Goal: Task Accomplishment & Management: Manage account settings

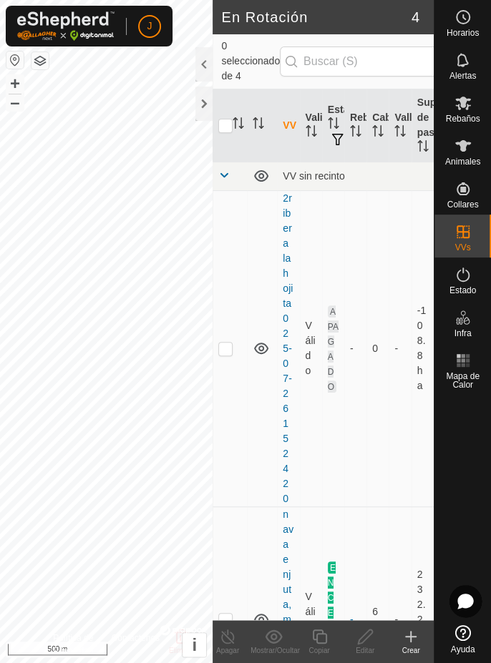
click at [204, 101] on div at bounding box center [203, 104] width 17 height 34
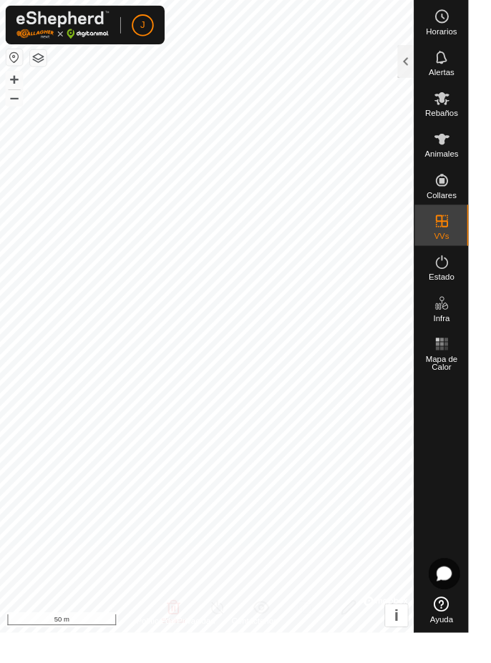
click at [465, 290] on span "Estado" at bounding box center [462, 290] width 26 height 9
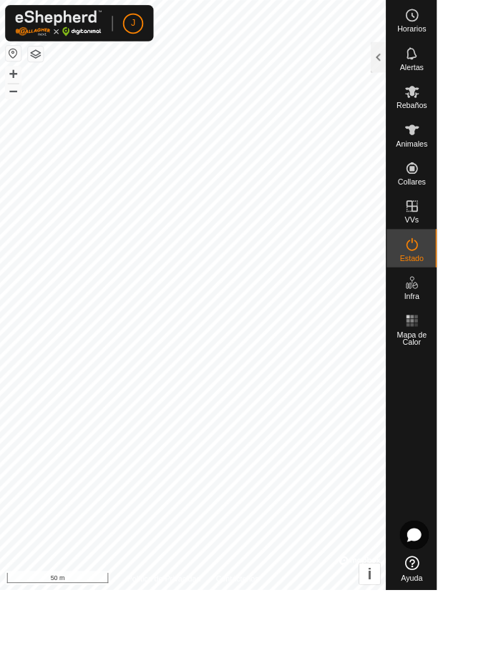
click at [490, 207] on html "J Horarios Alertas Rebaños Animales Collares VVs Estado Infra Mapa de Calor Ayu…" at bounding box center [245, 331] width 491 height 663
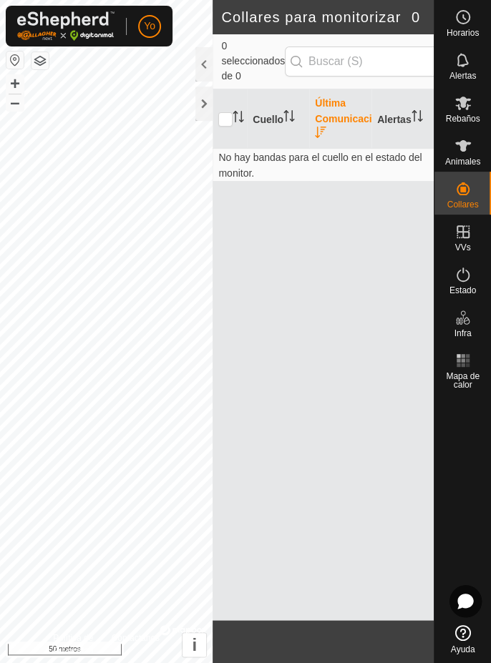
click at [464, 155] on es-animals-svg-icon at bounding box center [463, 145] width 26 height 23
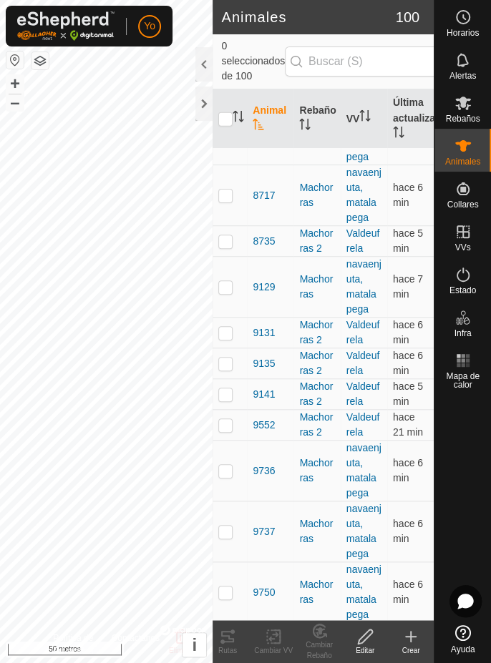
scroll to position [4496, 0]
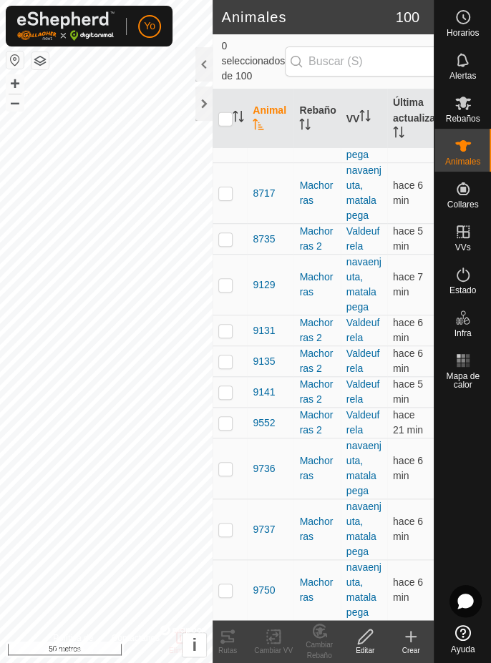
click at [203, 67] on div at bounding box center [203, 64] width 17 height 34
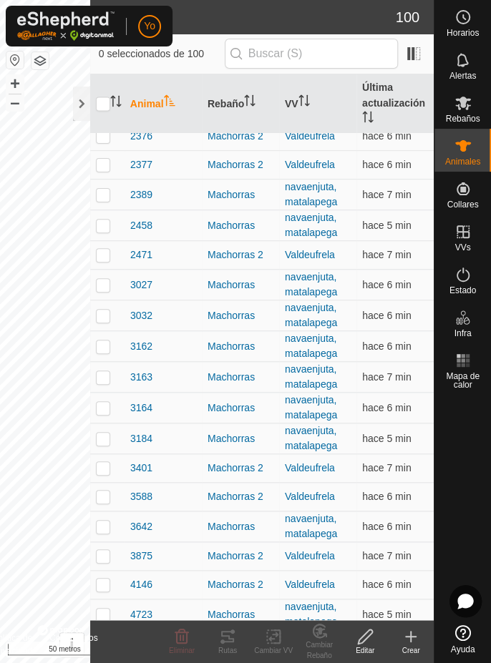
scroll to position [0, 0]
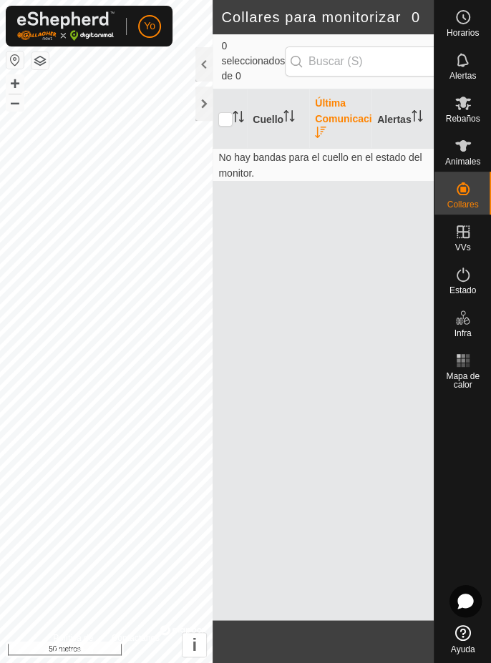
click at [200, 73] on div at bounding box center [203, 64] width 17 height 34
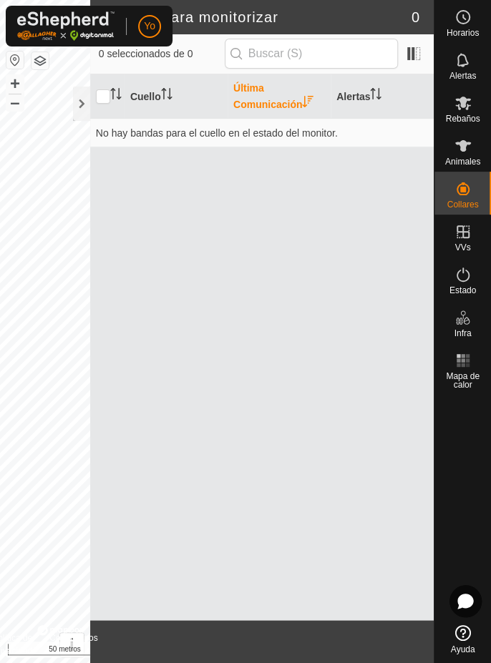
click at [466, 157] on font "Animales" at bounding box center [462, 162] width 35 height 10
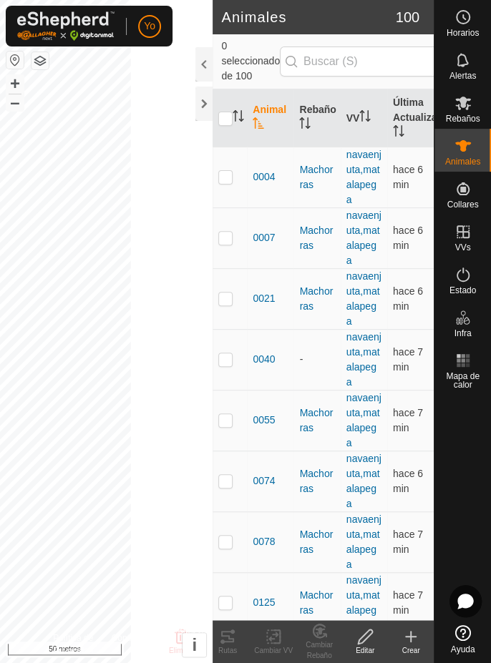
click at [202, 69] on div at bounding box center [203, 64] width 17 height 34
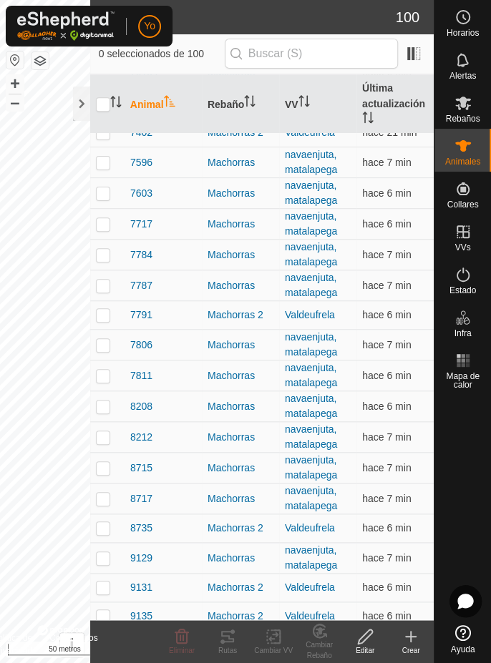
scroll to position [2492, 0]
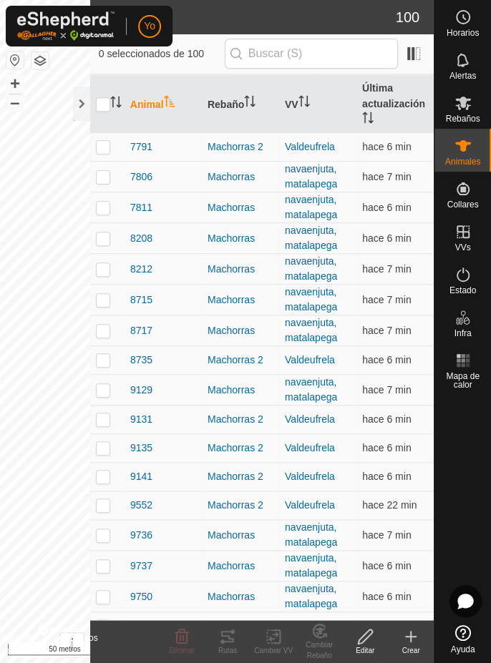
click at [465, 293] on font "Estado" at bounding box center [462, 290] width 26 height 10
click at [468, 289] on font "Estado" at bounding box center [462, 290] width 26 height 10
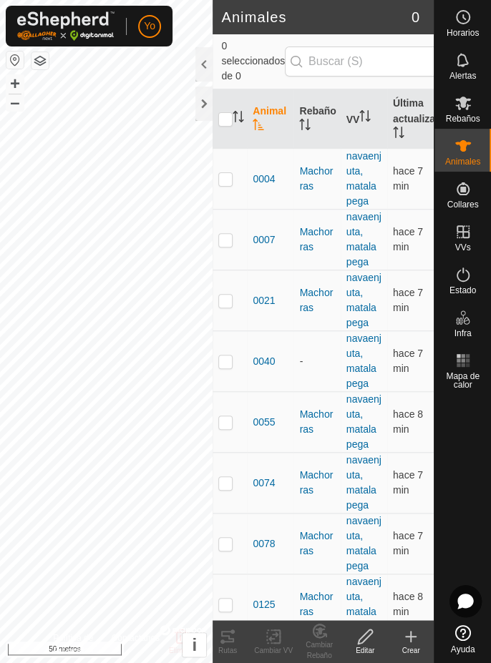
click at [464, 79] on font "Alertas" at bounding box center [462, 76] width 26 height 10
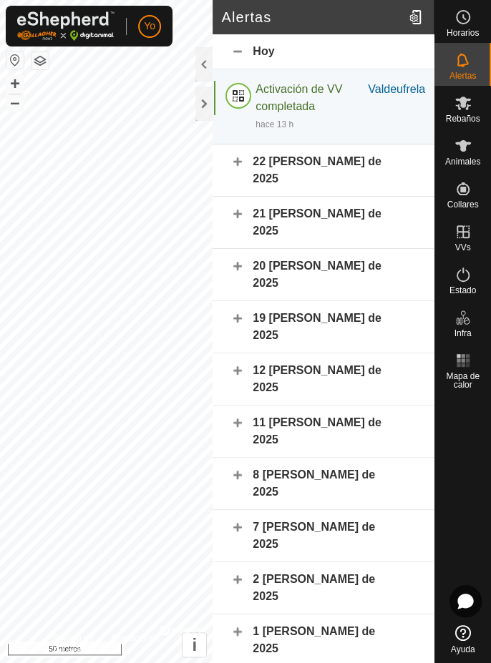
click at [347, 166] on font "22 de agosto de 2025" at bounding box center [317, 169] width 129 height 29
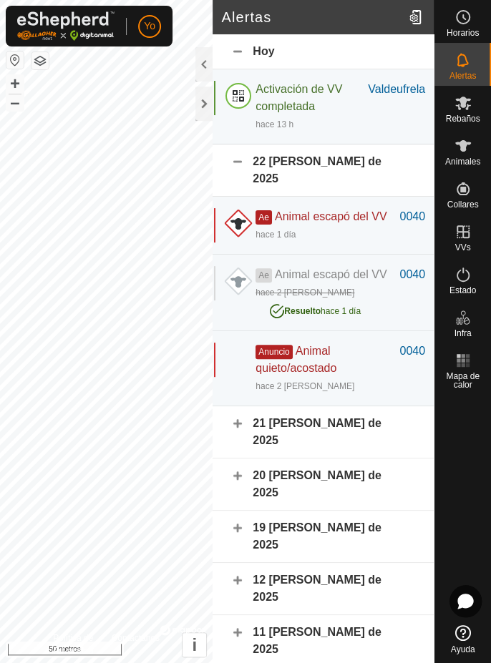
scroll to position [87, 0]
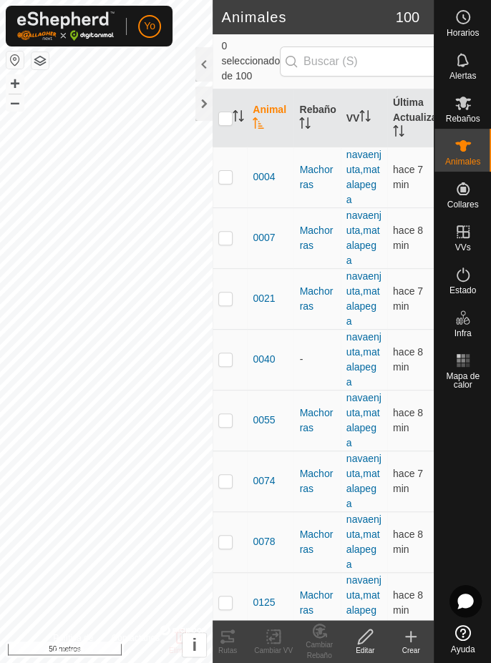
scroll to position [0, 38]
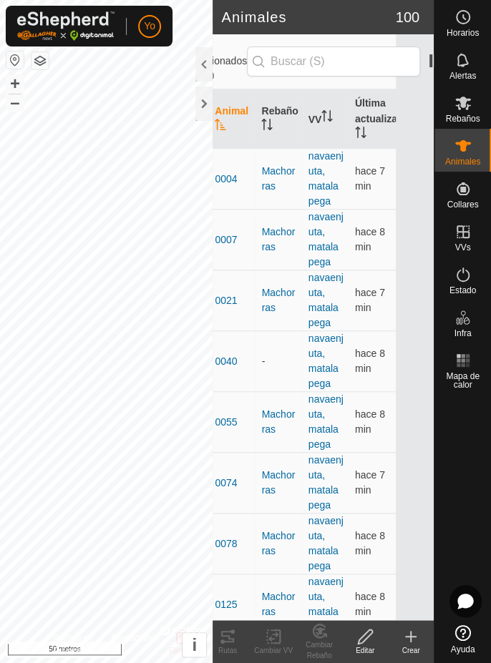
click at [198, 76] on div at bounding box center [203, 64] width 17 height 34
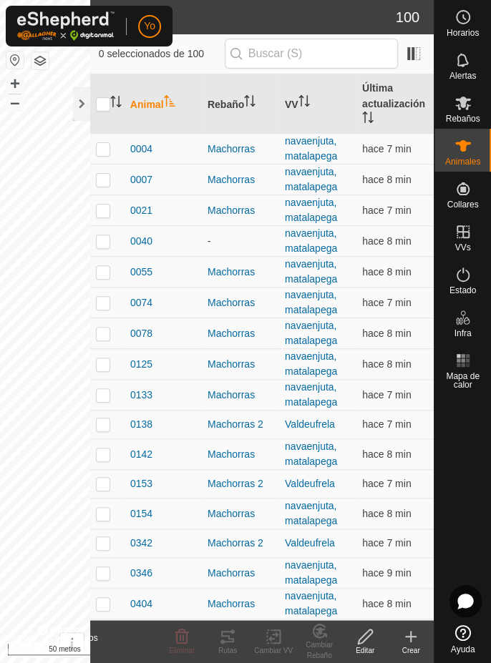
scroll to position [0, 0]
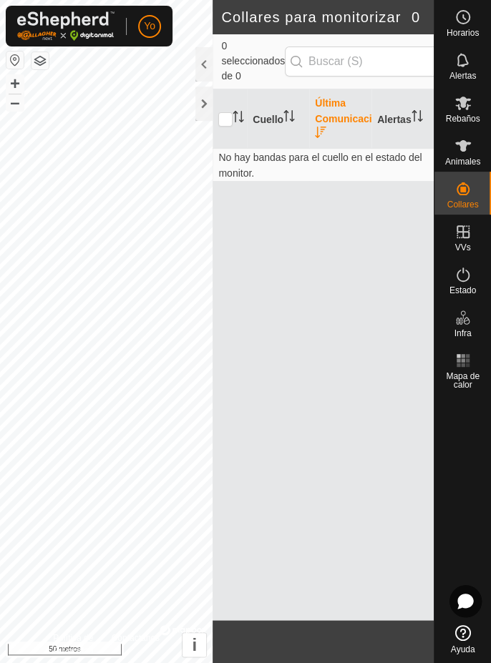
click at [265, 125] on font "Cuello" at bounding box center [268, 119] width 31 height 11
click at [198, 74] on div at bounding box center [203, 64] width 17 height 34
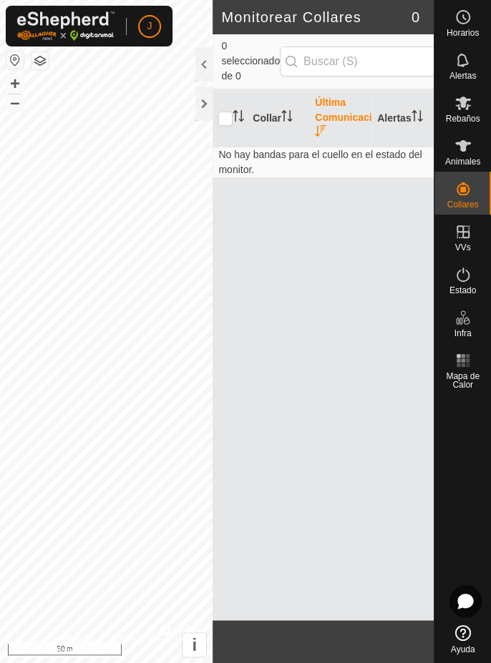
click at [474, 150] on es-animals-svg-icon at bounding box center [463, 145] width 26 height 23
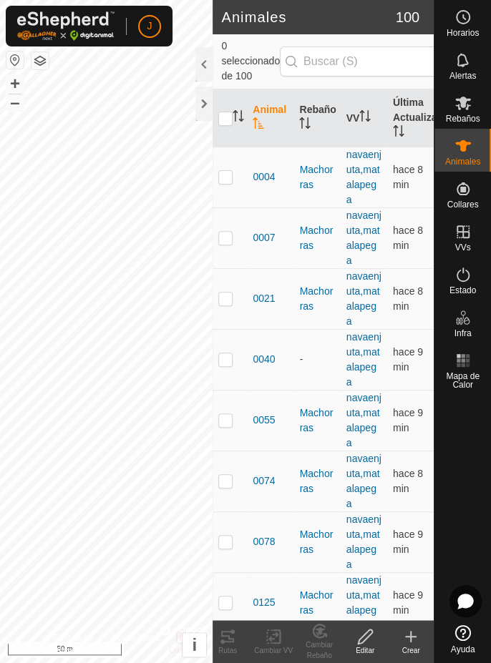
click at [198, 73] on div at bounding box center [203, 64] width 17 height 34
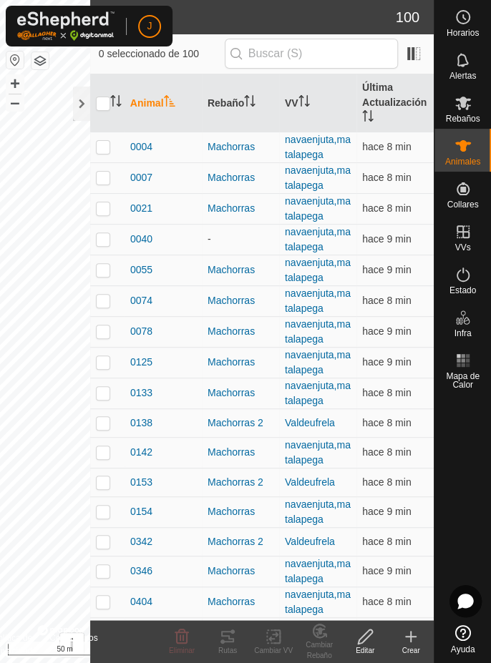
click at [469, 115] on span "Rebaños" at bounding box center [462, 118] width 34 height 9
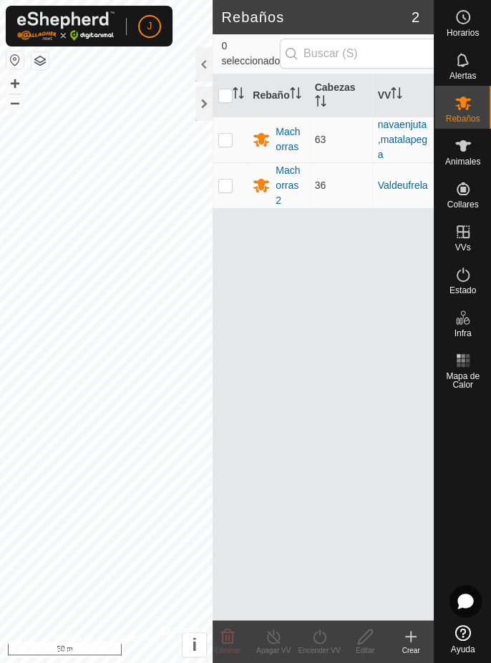
click at [298, 185] on div "Machorras 2" at bounding box center [288, 185] width 27 height 45
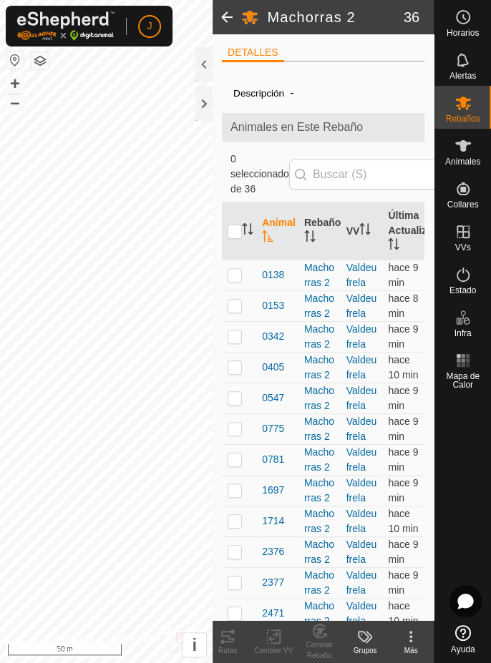
scroll to position [0, 47]
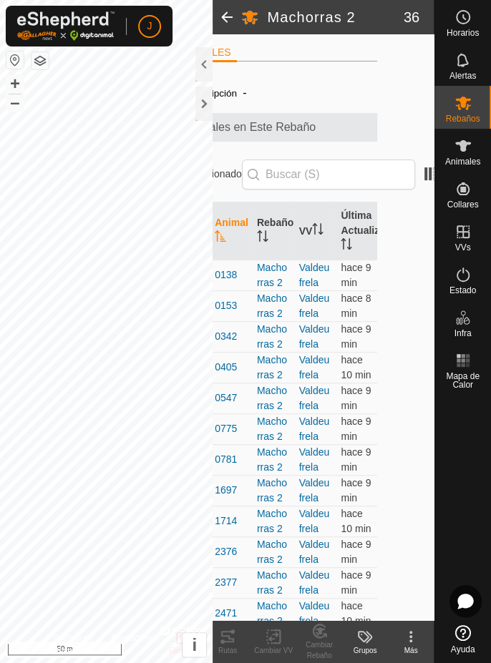
click at [207, 74] on div at bounding box center [203, 64] width 17 height 34
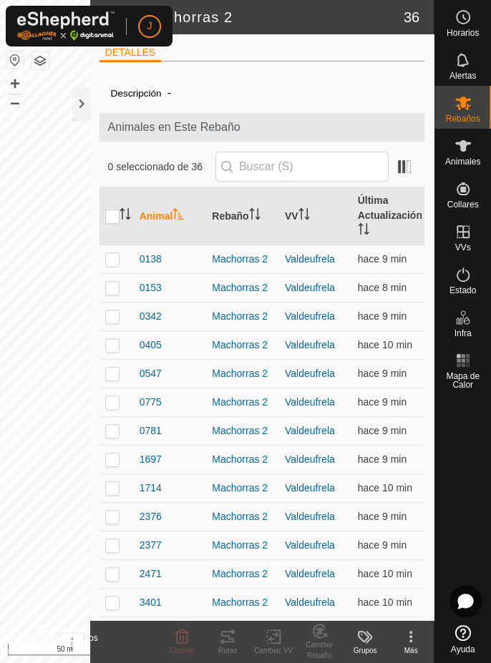
click at [408, 645] on div "Más" at bounding box center [411, 650] width 46 height 11
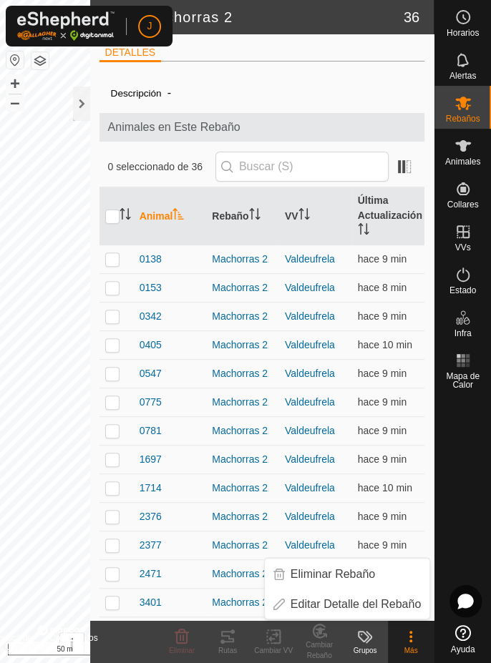
click at [358, 655] on div "Grupos" at bounding box center [365, 650] width 46 height 11
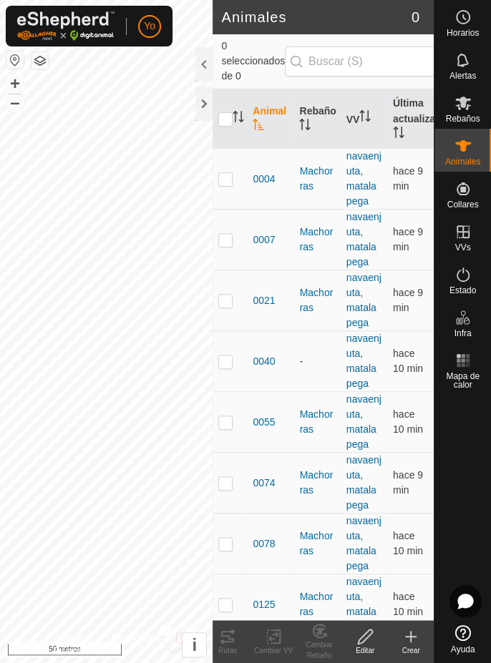
click at [207, 112] on div at bounding box center [203, 104] width 17 height 34
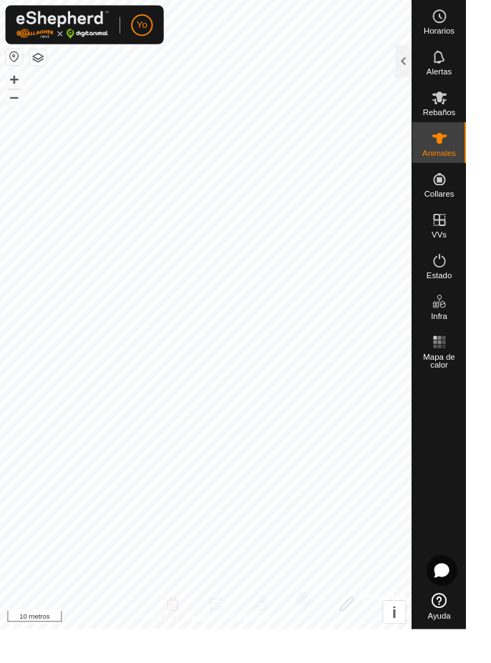
checkbox input "true"
click at [490, 552] on html "Yo Horarios Alertas Rebaños Animales Collares VVs Estado Infra Mapa de calor Ay…" at bounding box center [245, 331] width 491 height 663
checkbox input "true"
checkbox input "false"
click at [490, 494] on html "Yo Horarios Alertas Rebaños Animales Collares VVs Estado Infra Mapa de calor Ay…" at bounding box center [245, 331] width 491 height 663
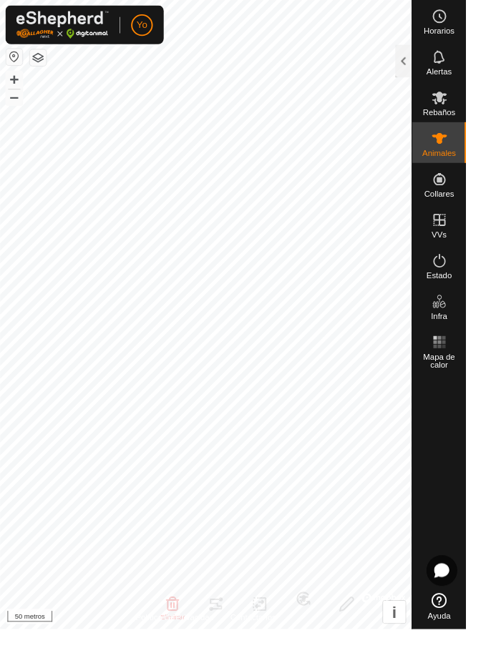
click at [490, 491] on html "Yo Horarios Alertas Rebaños Animales Collares VVs Estado Infra Mapa de calor Ay…" at bounding box center [245, 331] width 491 height 663
